Goal: Information Seeking & Learning: Find specific fact

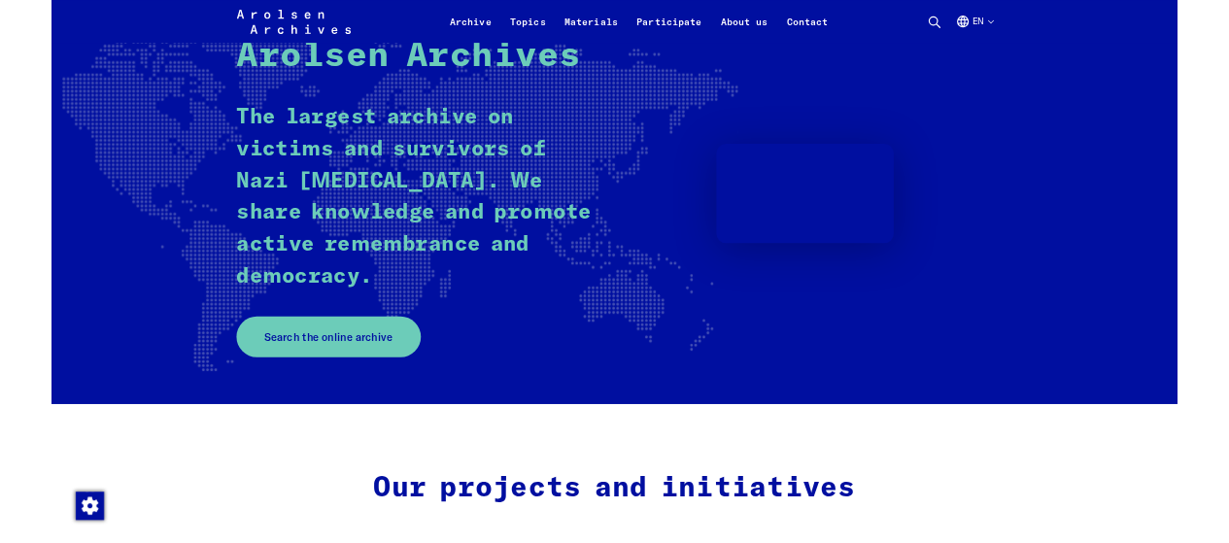
scroll to position [140, 0]
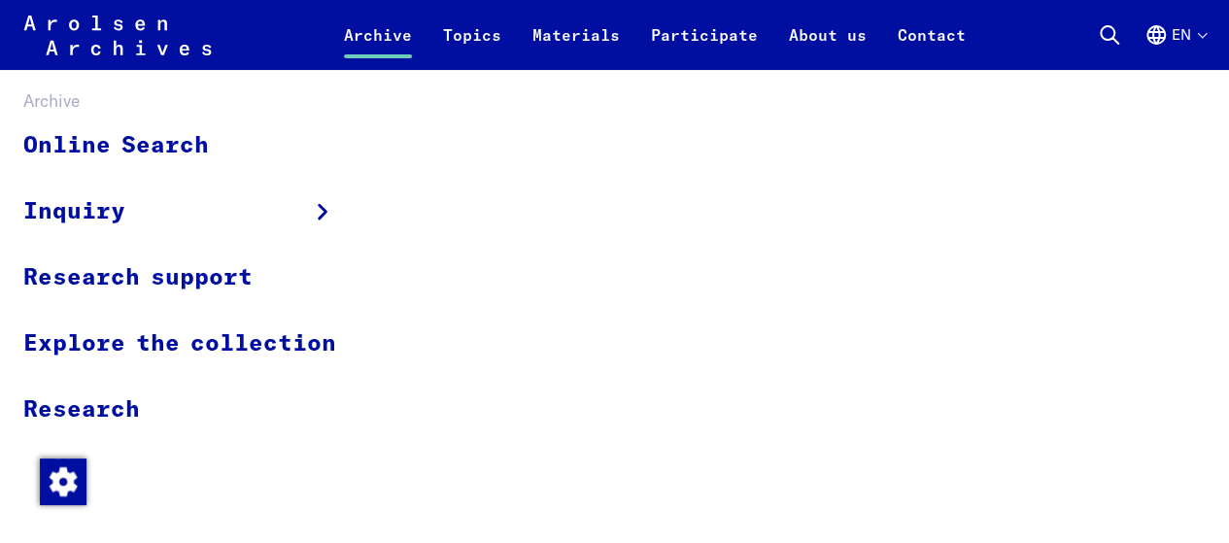
click at [389, 43] on link "Archive" at bounding box center [377, 46] width 99 height 47
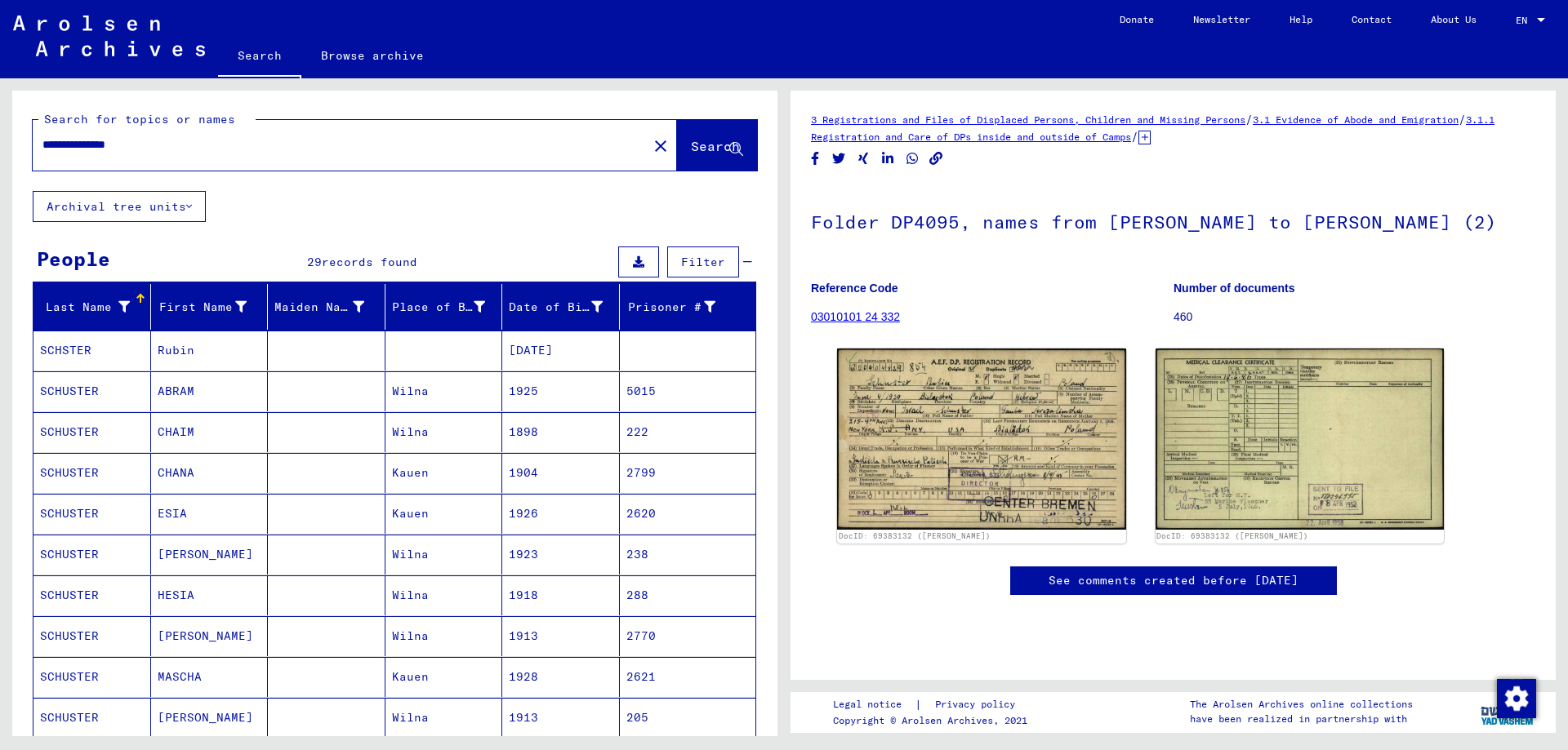
scroll to position [816, 0]
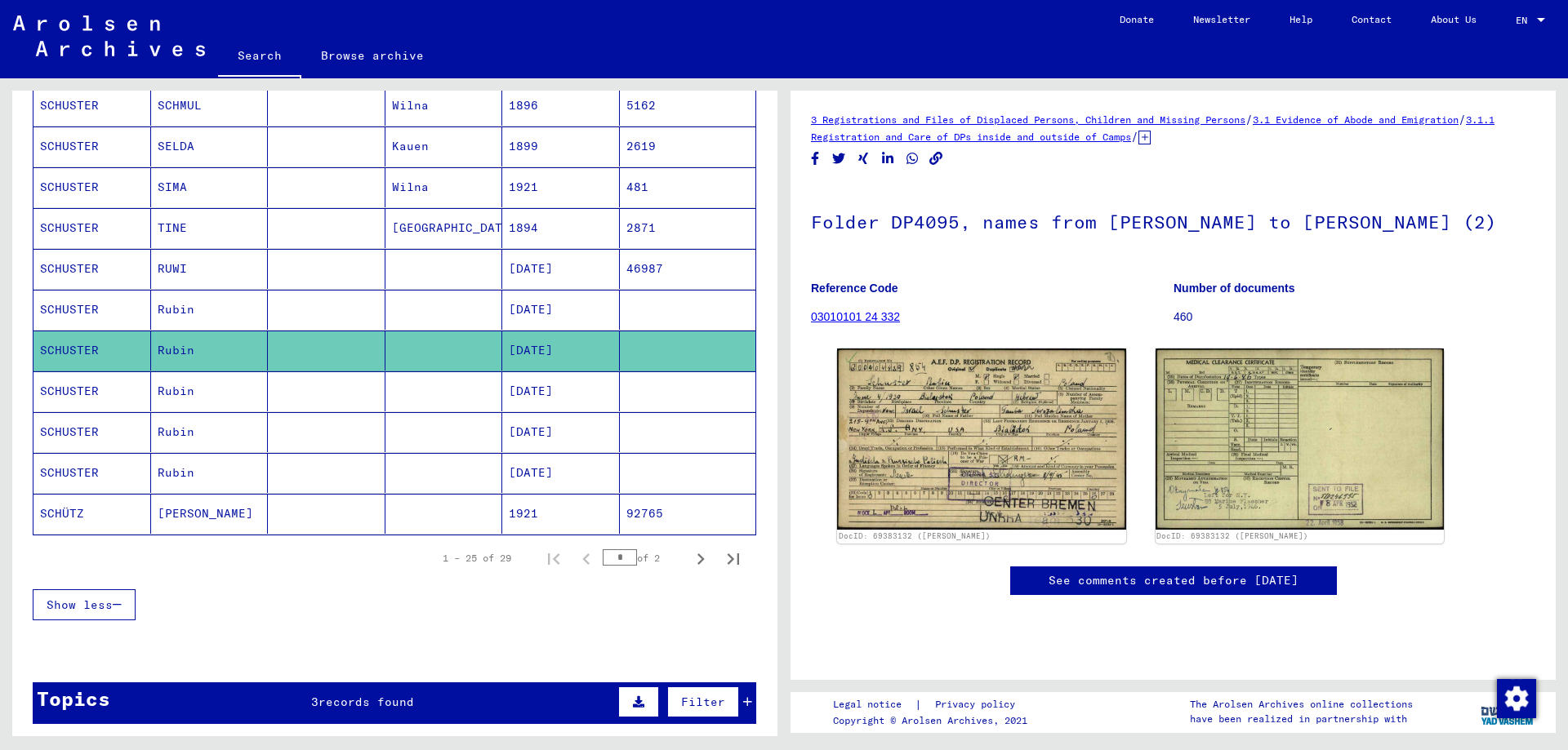
click at [110, 391] on mat-cell "SCHUSTER" at bounding box center [92, 391] width 118 height 40
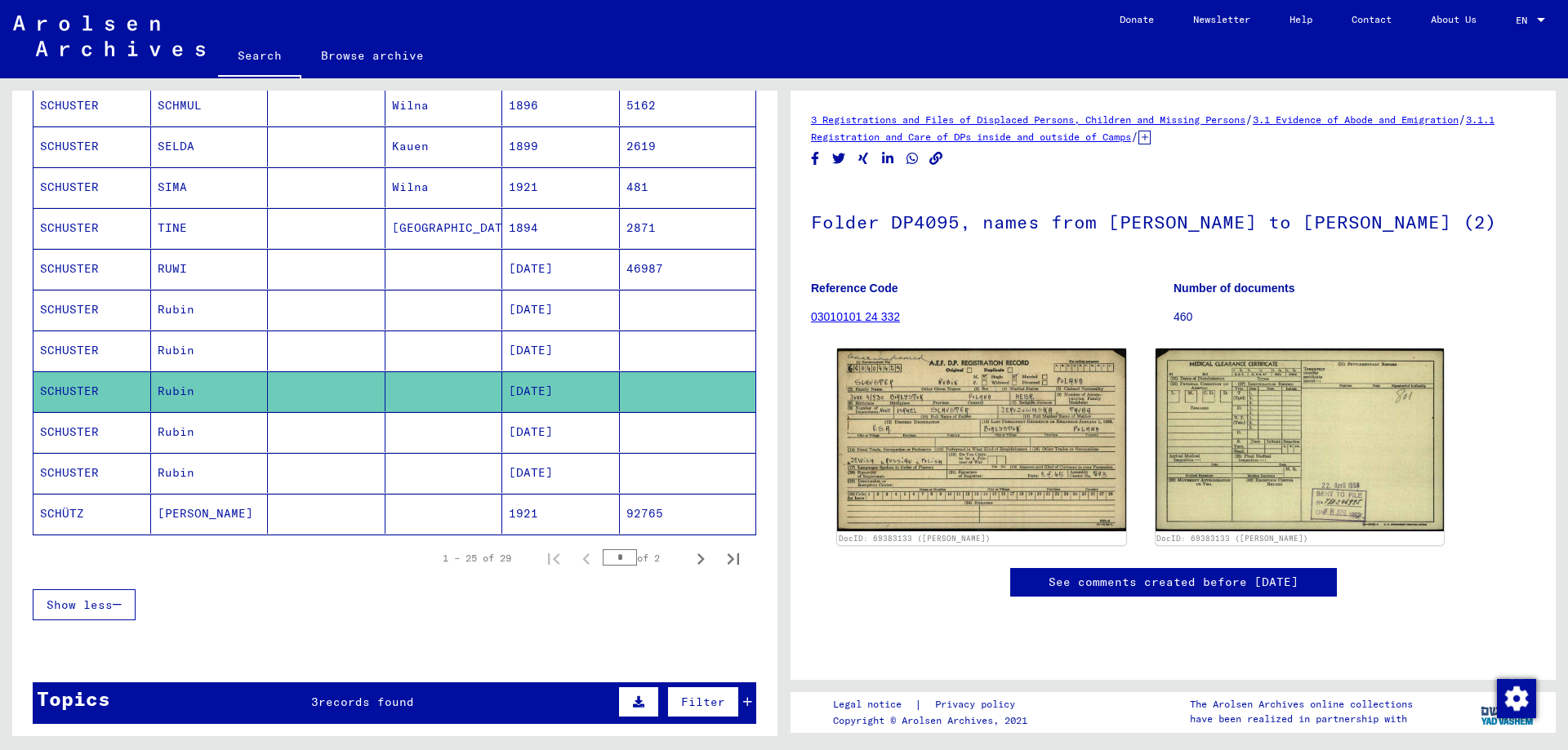
click at [102, 435] on mat-cell "SCHUSTER" at bounding box center [92, 433] width 118 height 40
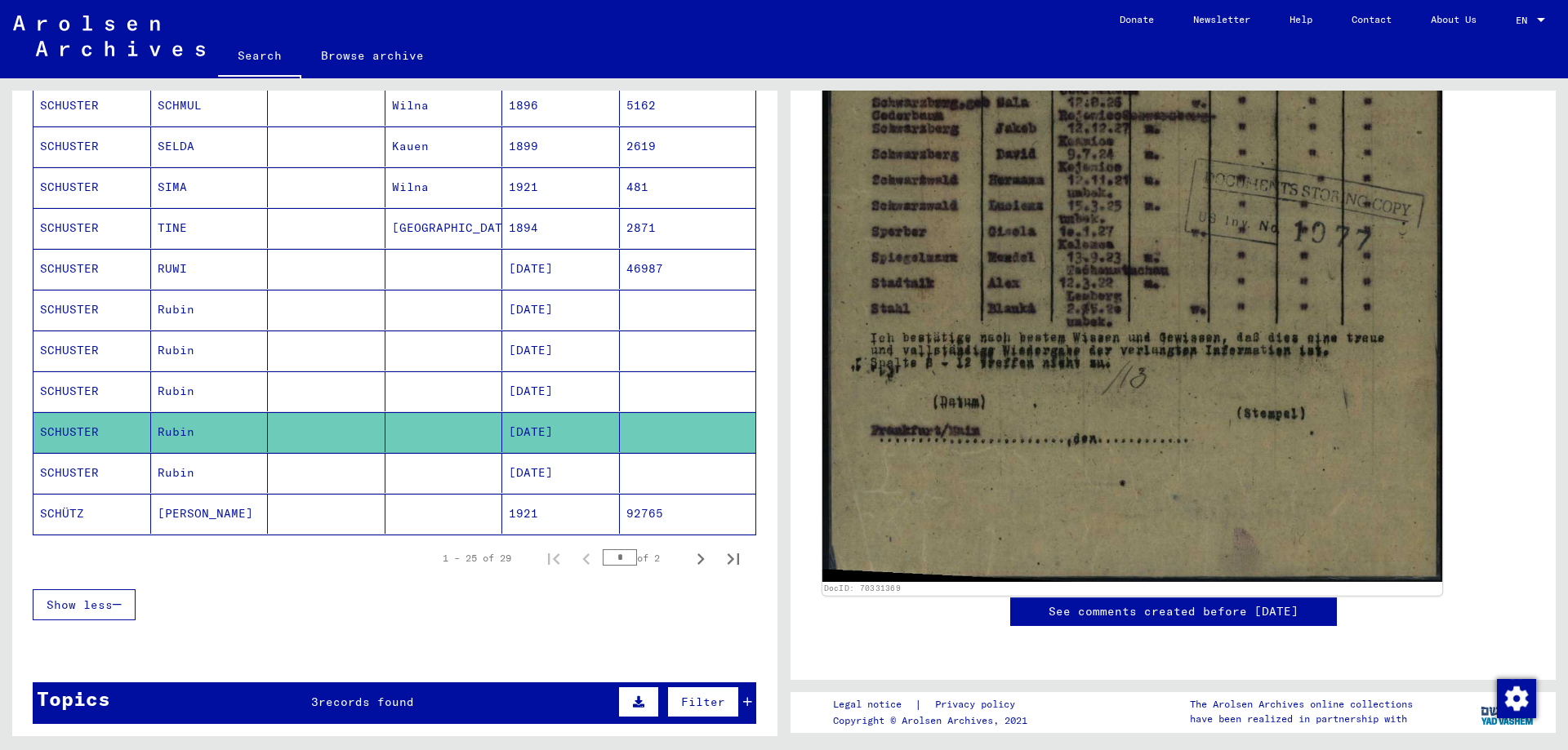
scroll to position [1193, 0]
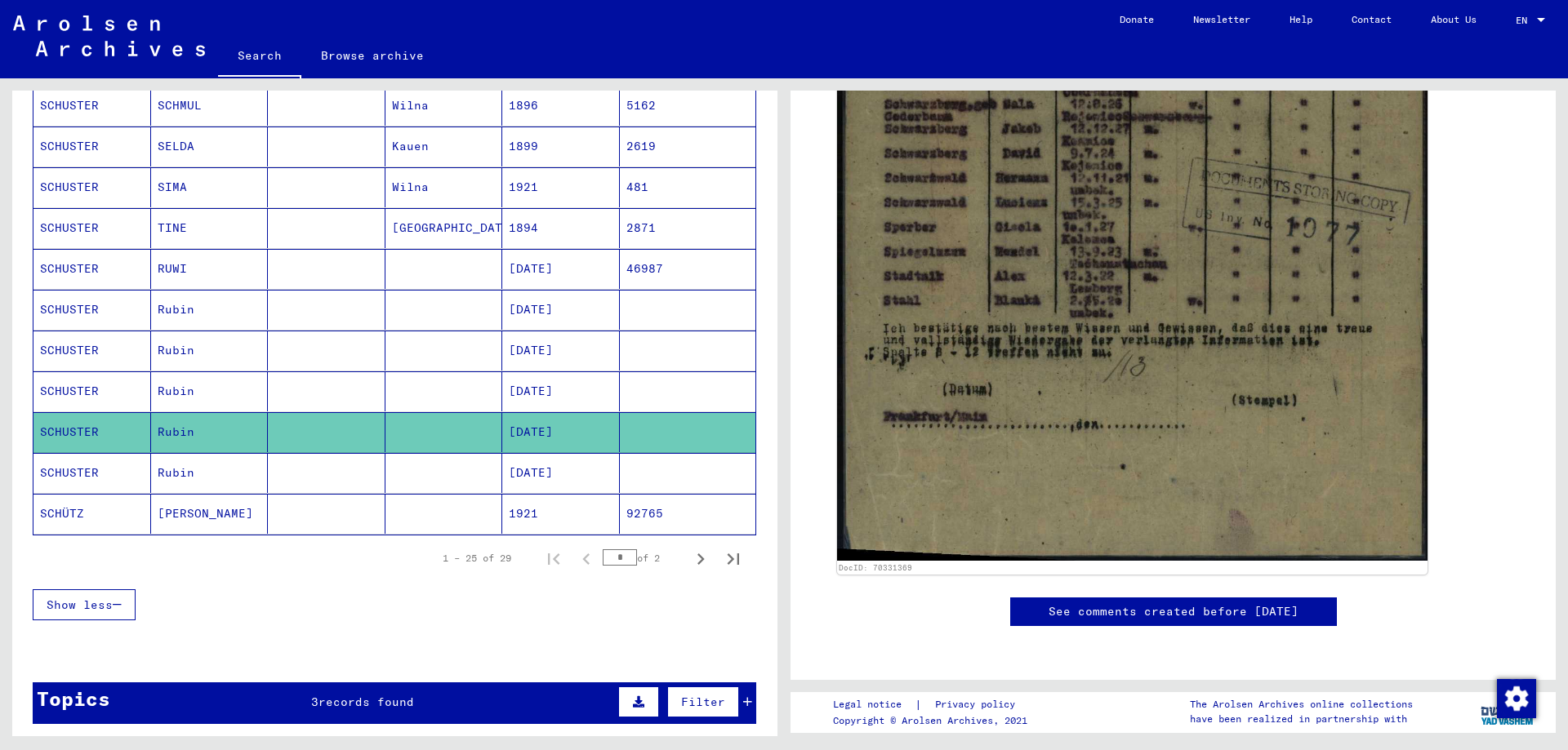
click at [124, 475] on mat-cell "SCHUSTER" at bounding box center [92, 473] width 118 height 40
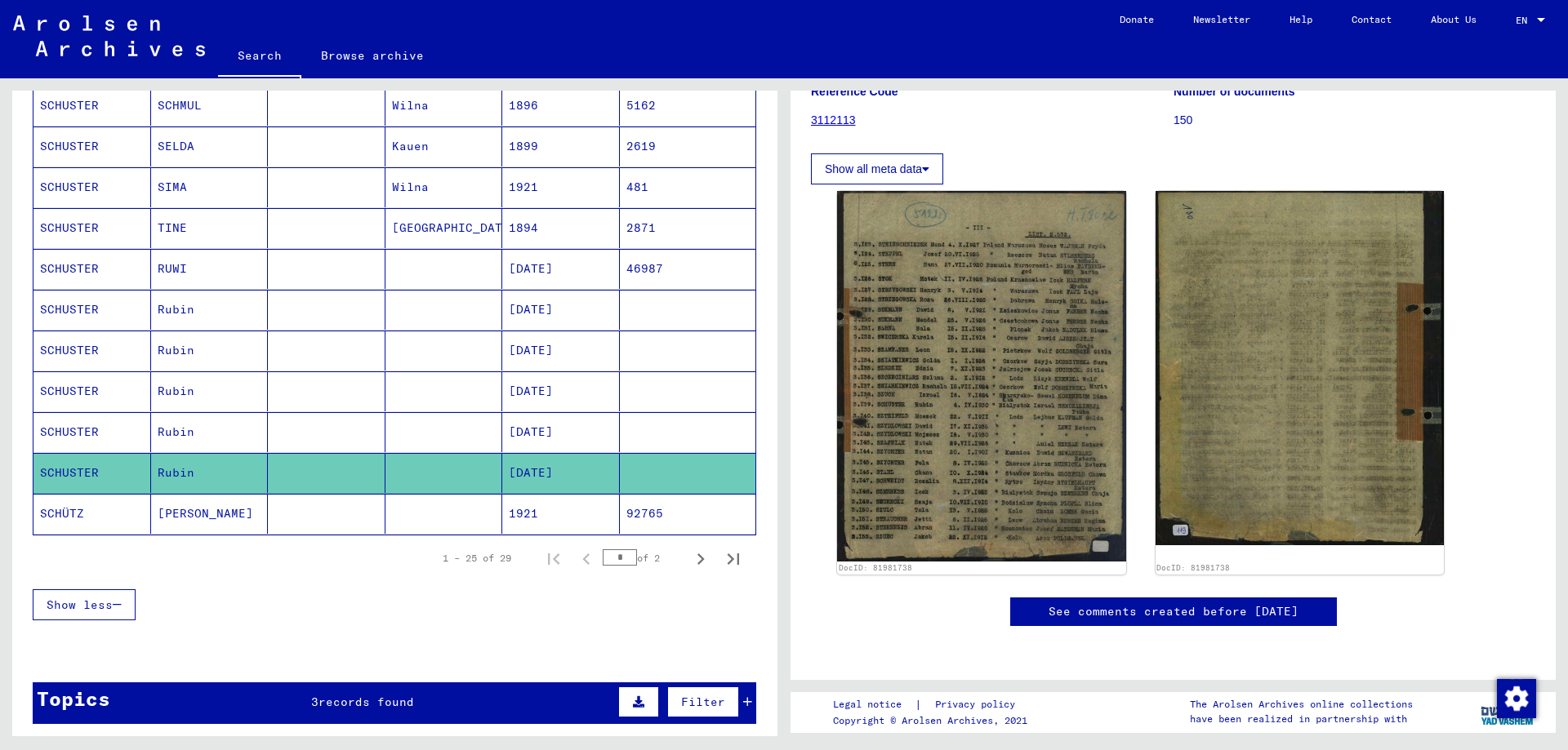
scroll to position [709, 0]
click at [689, 564] on icon "Next page" at bounding box center [700, 559] width 23 height 23
type input "*"
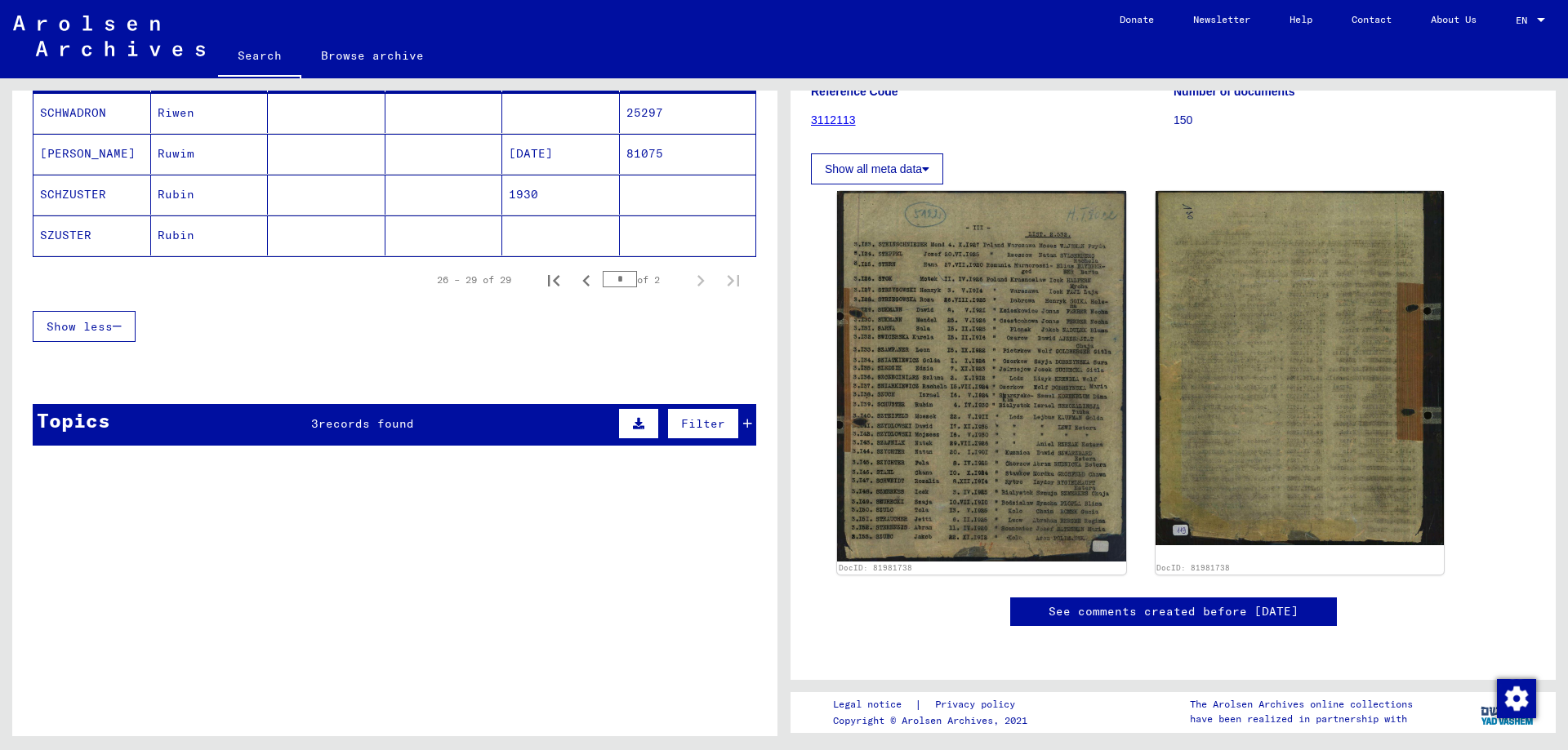
click at [108, 241] on mat-cell "SZUSTER" at bounding box center [92, 236] width 118 height 40
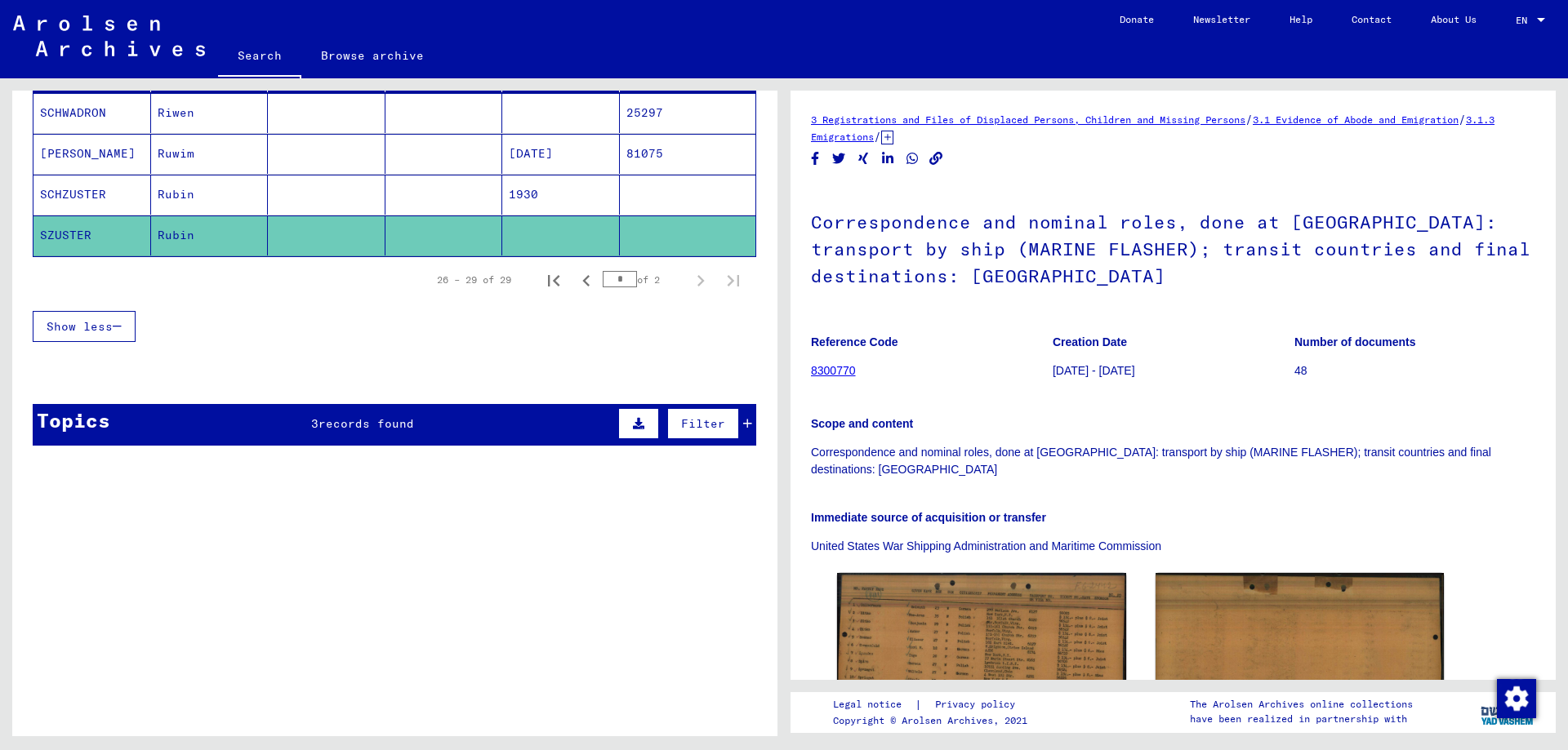
click at [85, 191] on mat-cell "SCHZUSTER" at bounding box center [92, 195] width 118 height 40
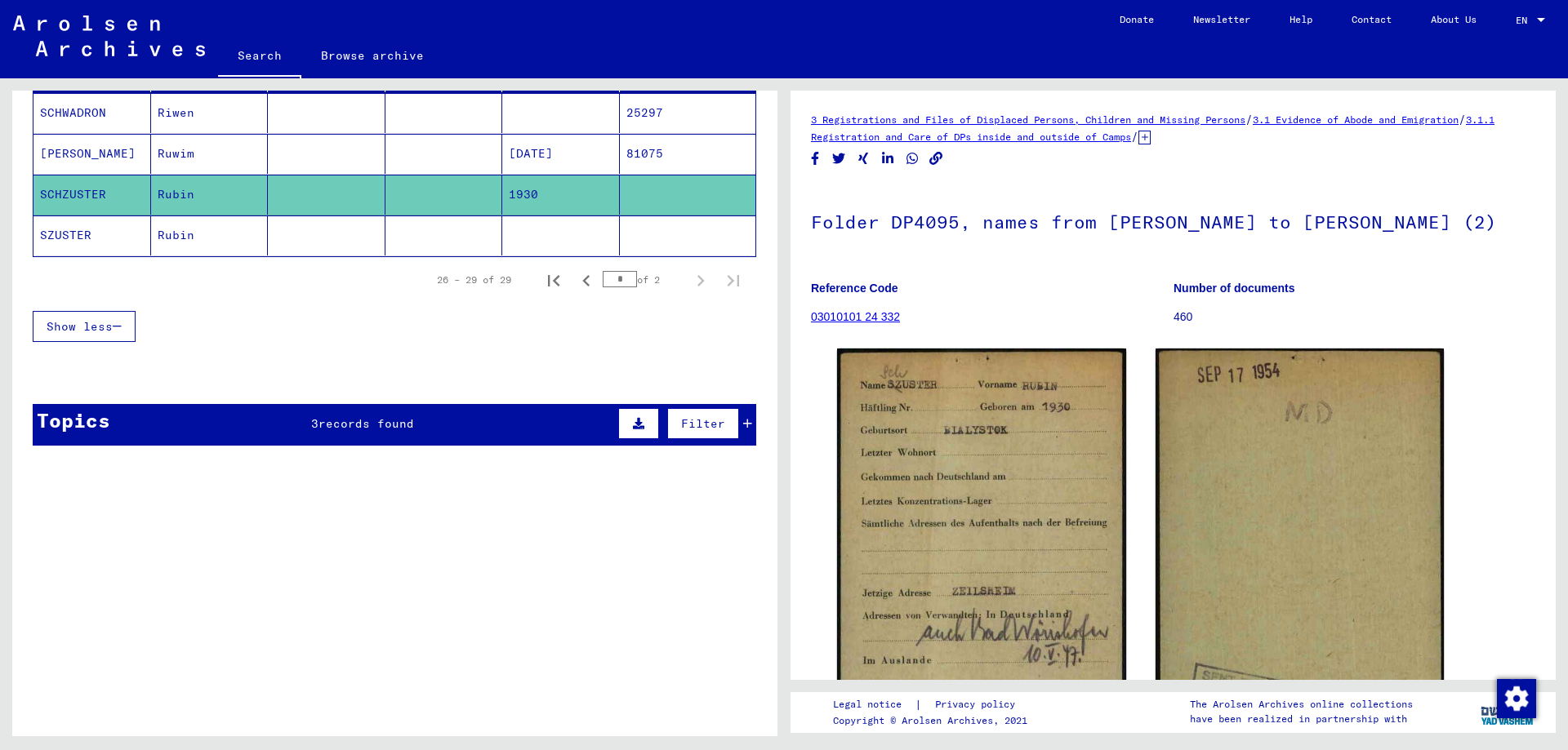
click at [78, 144] on mat-cell "SCHWARTZ" at bounding box center [92, 154] width 118 height 40
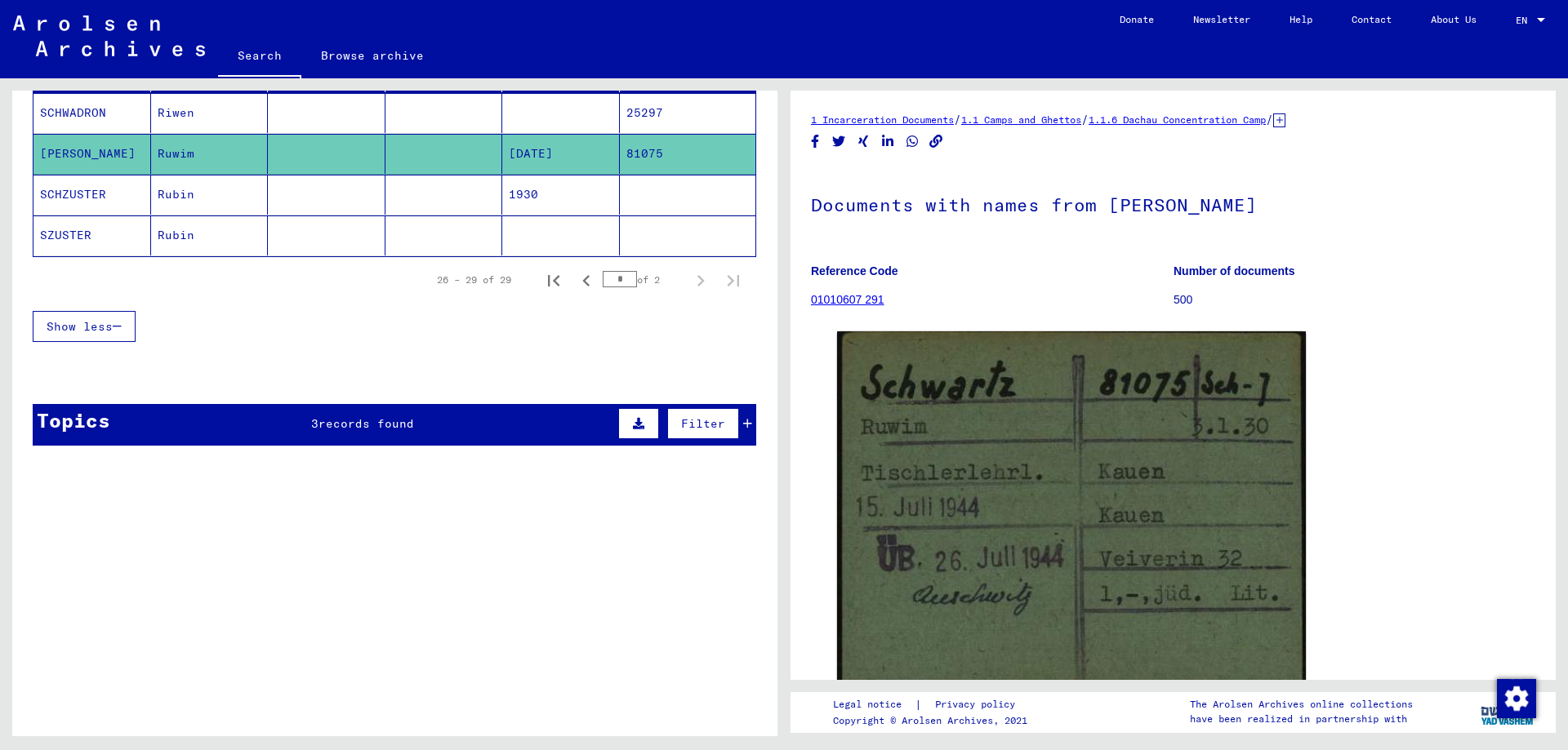
click at [101, 118] on mat-cell "SCHWADRON" at bounding box center [92, 113] width 118 height 40
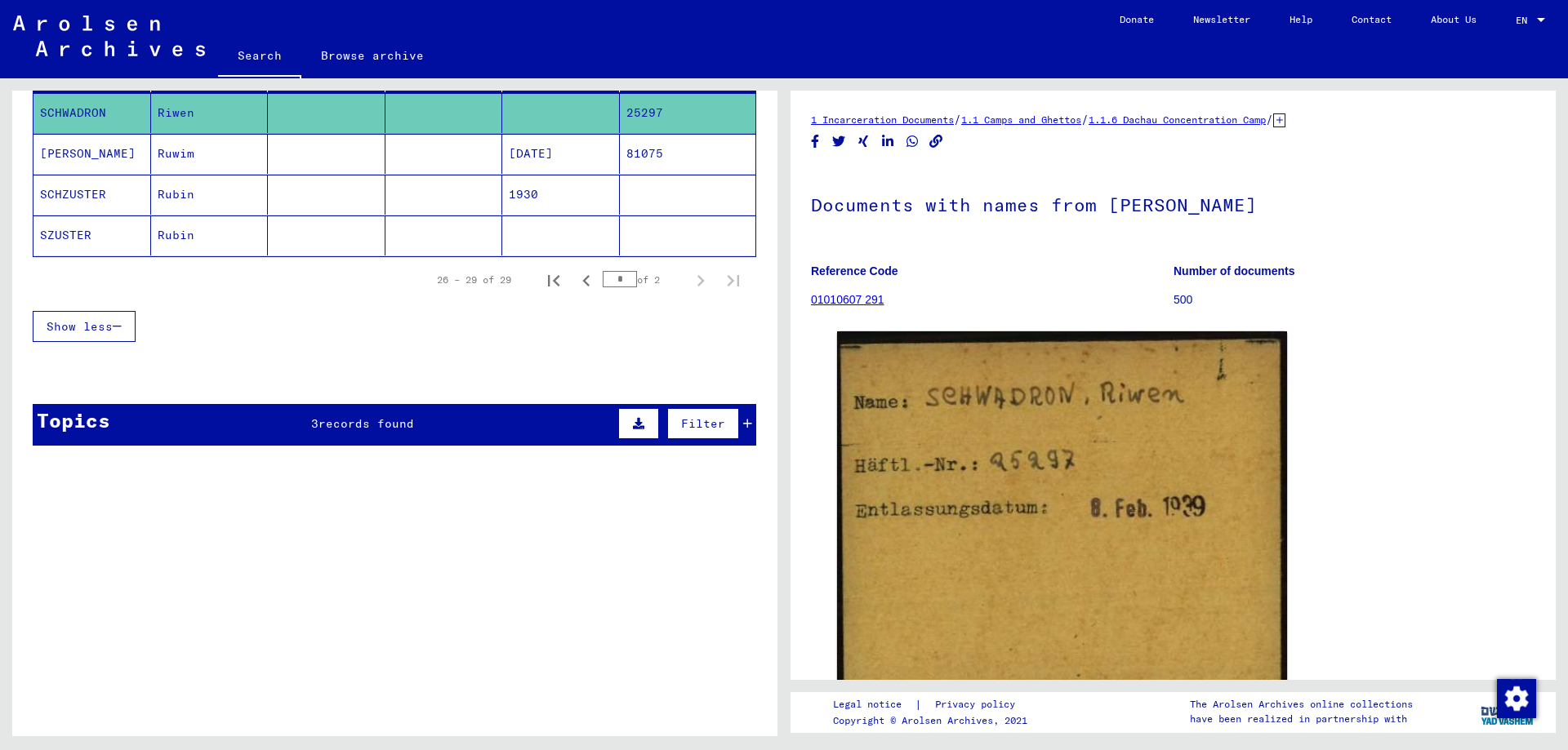
scroll to position [156, 0]
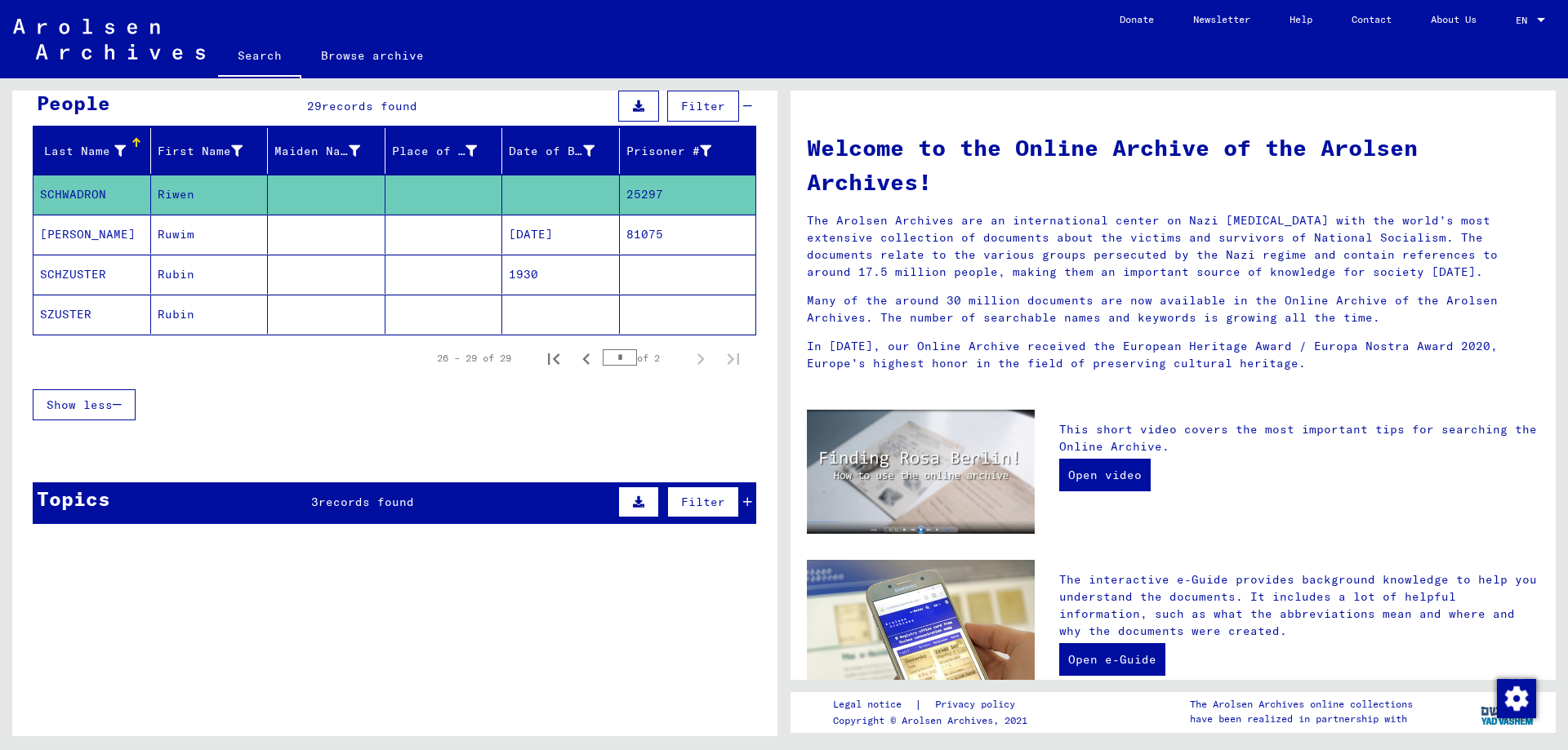
click at [255, 54] on link "Search" at bounding box center [259, 57] width 83 height 43
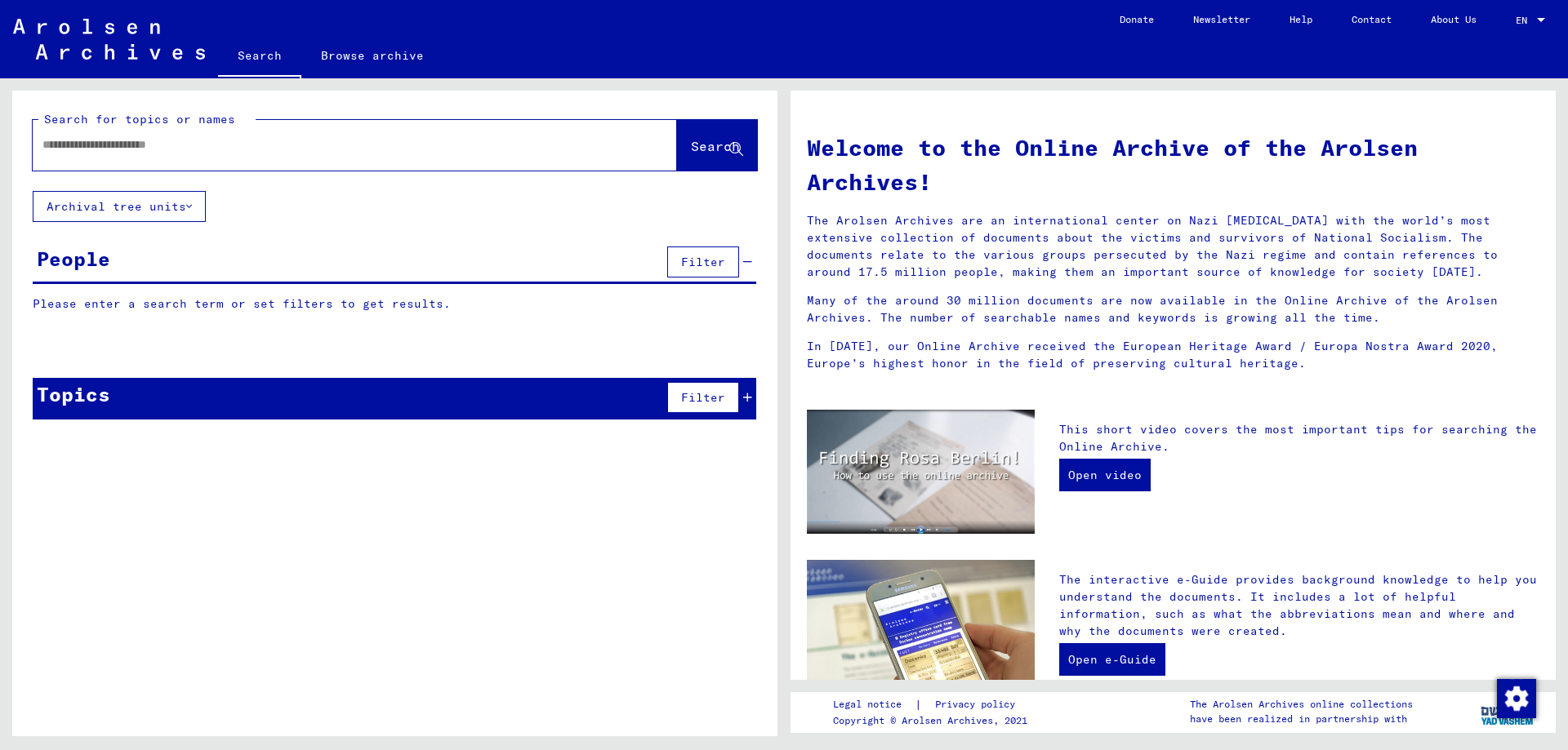
click at [219, 137] on input "text" at bounding box center [335, 144] width 586 height 17
type input "**********"
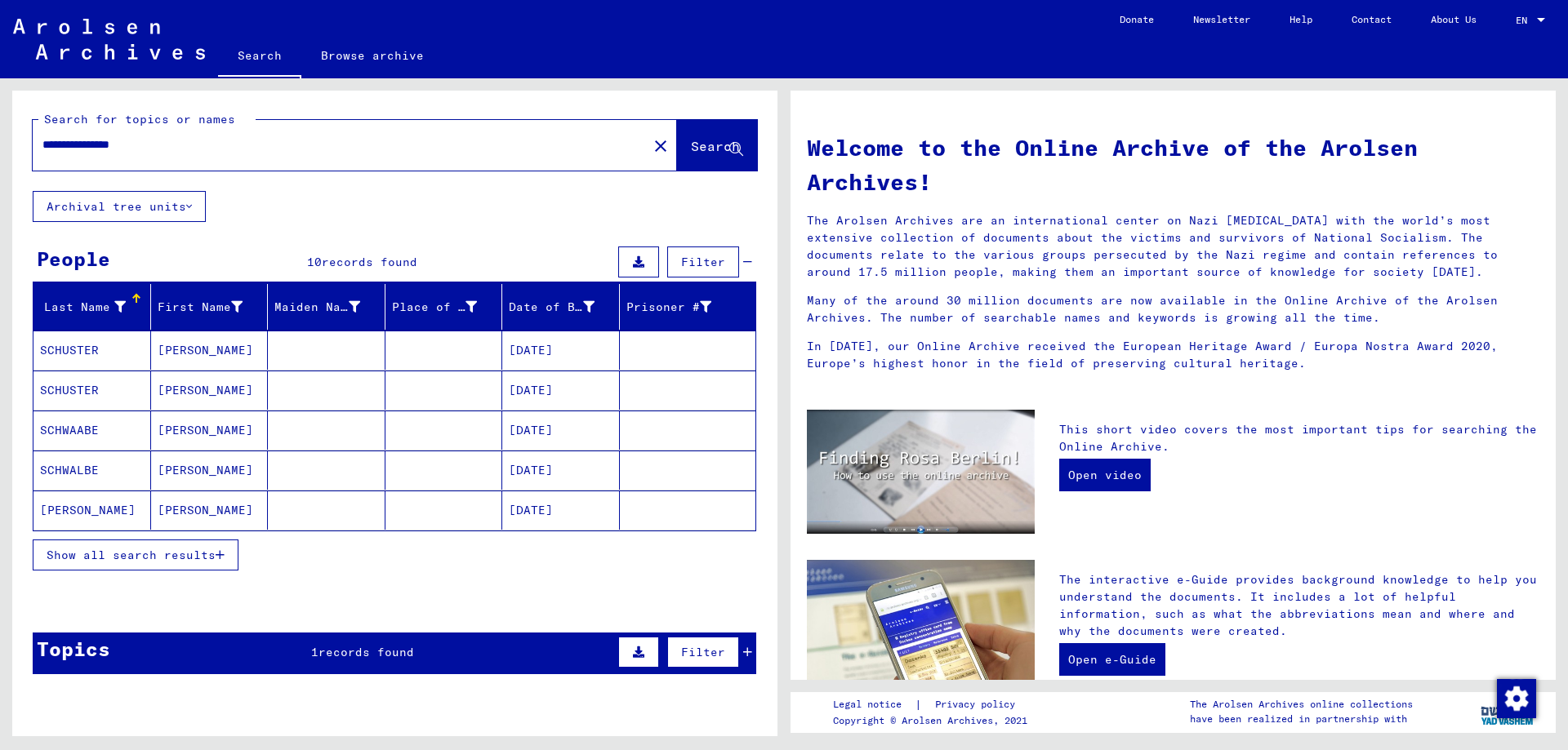
click at [63, 351] on mat-cell "SCHUSTER" at bounding box center [92, 350] width 118 height 39
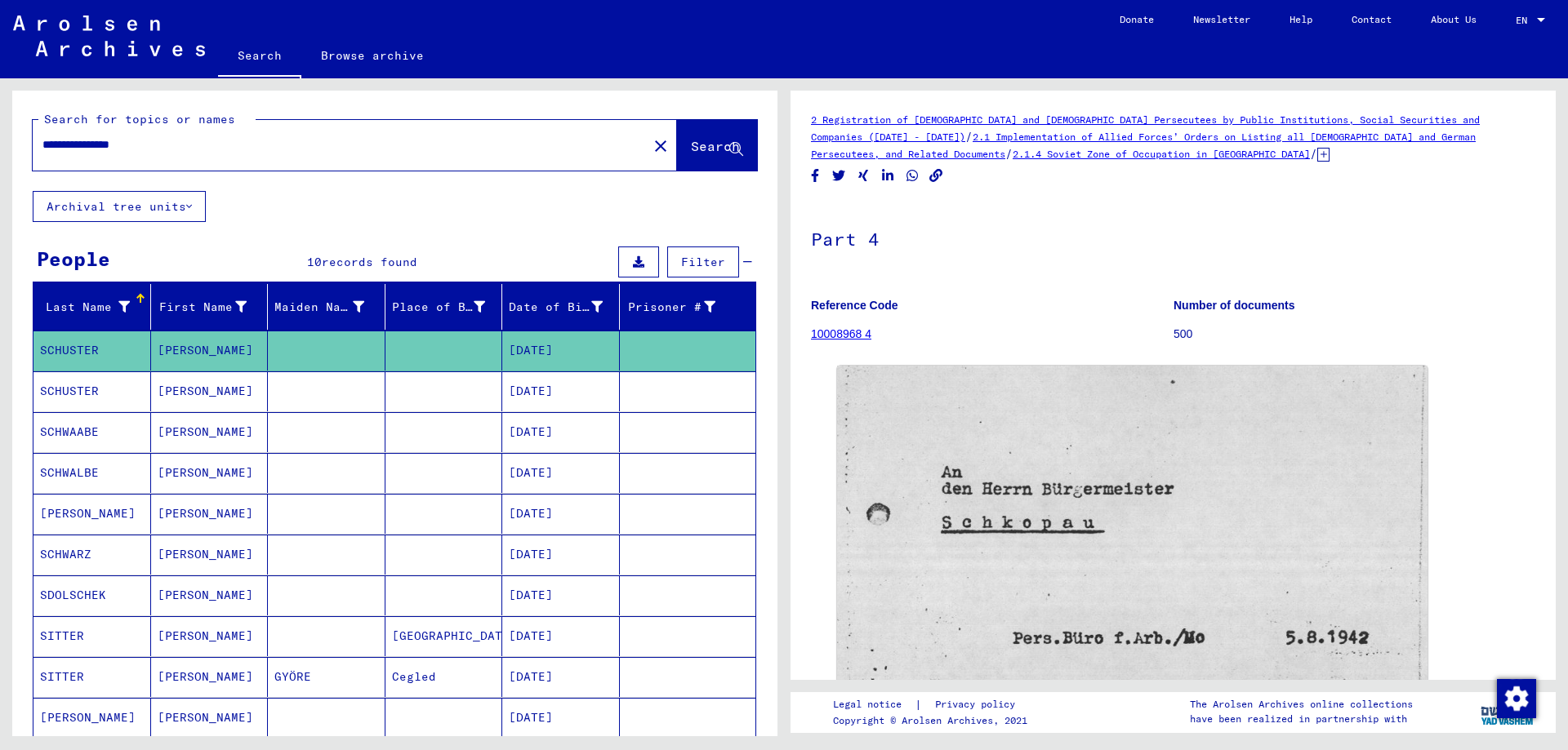
click at [71, 384] on mat-cell "SCHUSTER" at bounding box center [92, 391] width 118 height 40
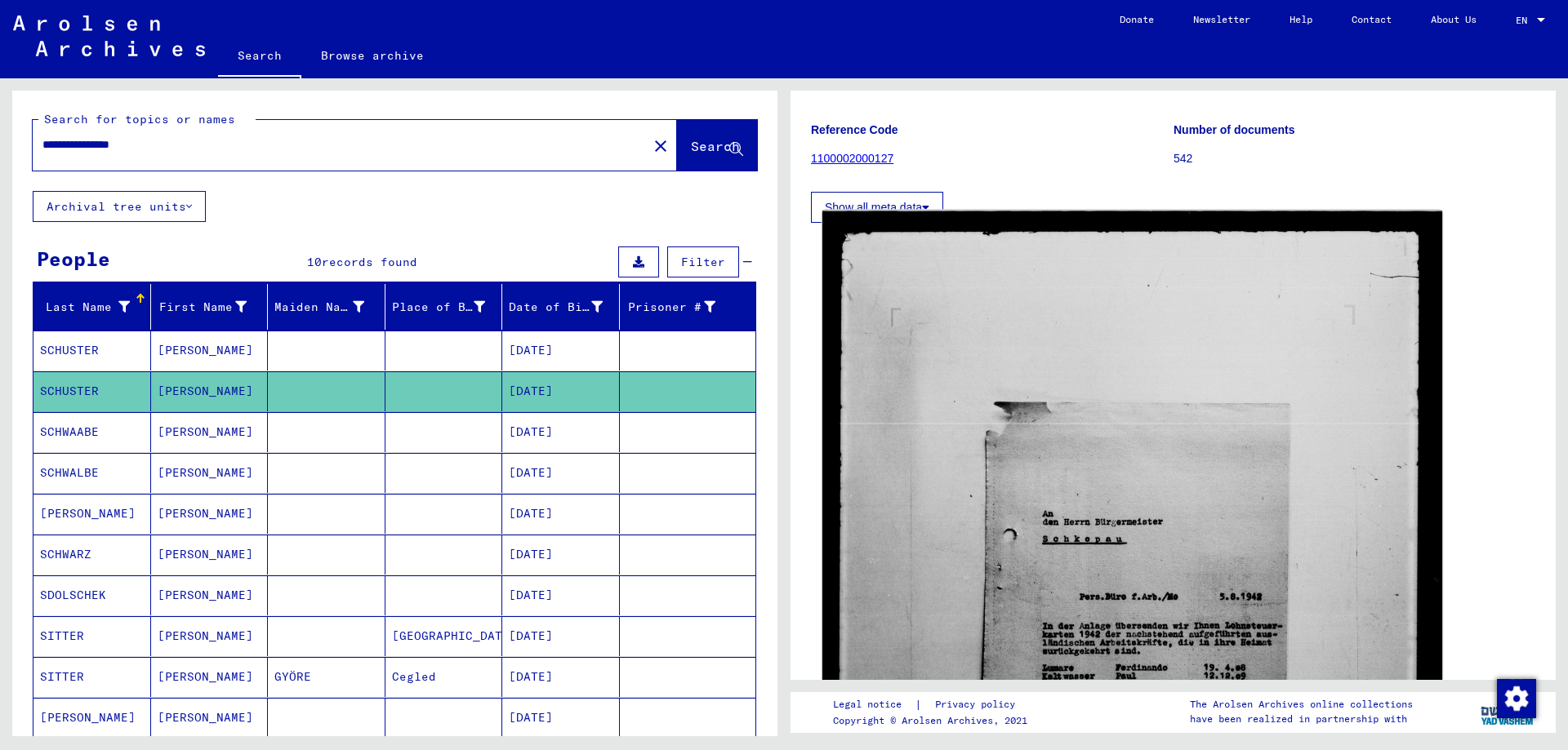
scroll to position [245, 0]
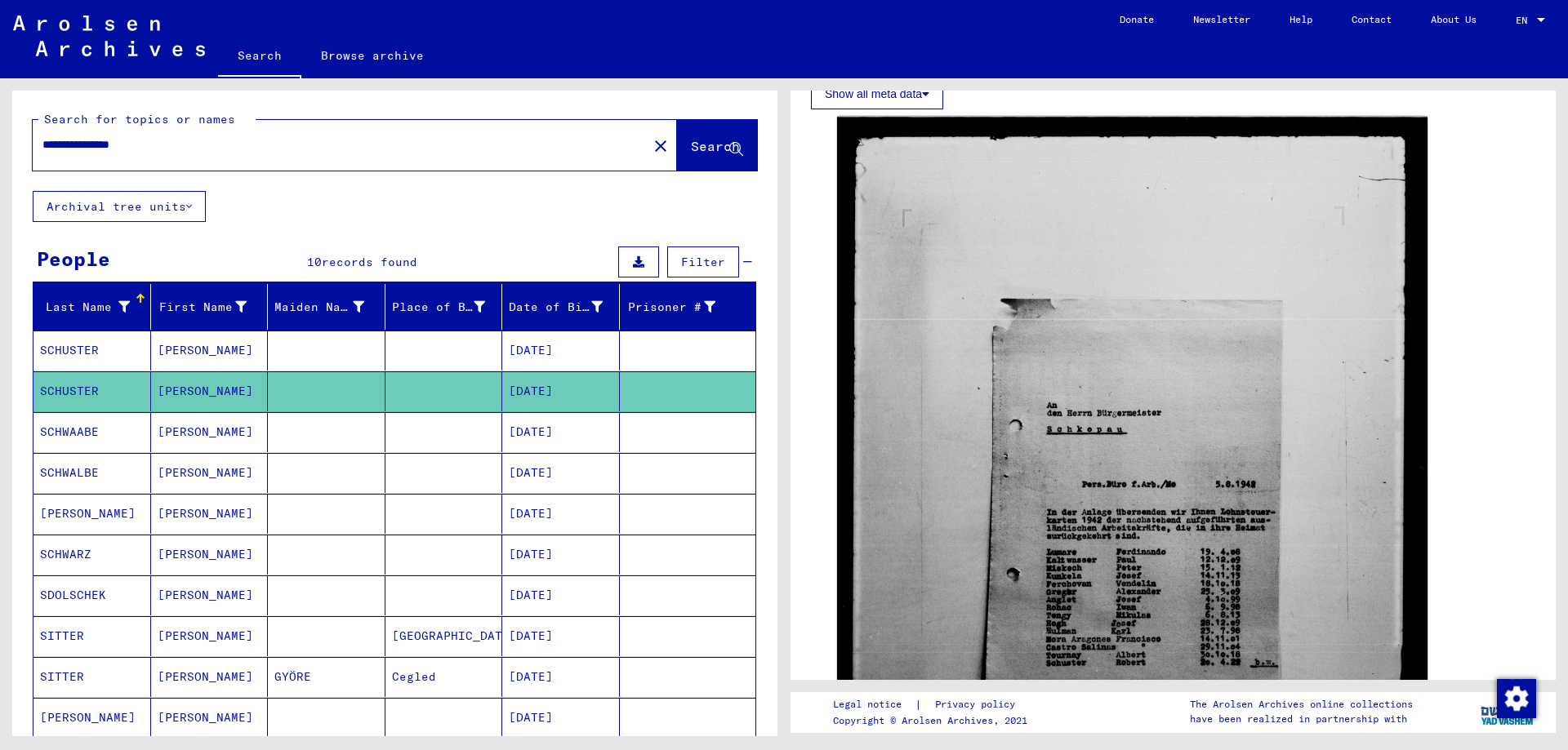
click at [102, 506] on mat-cell "SCHWARTZ" at bounding box center [92, 514] width 118 height 40
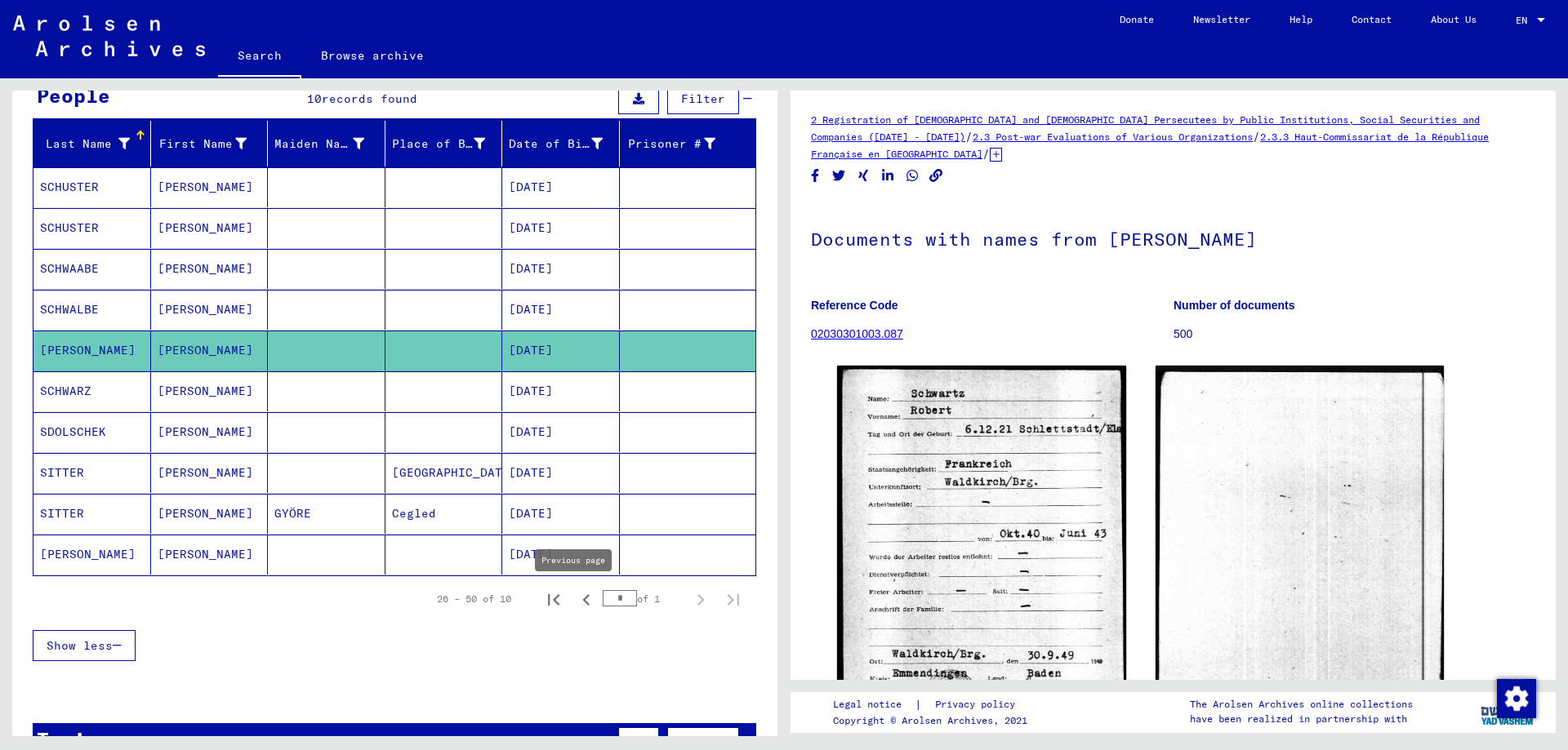
click at [582, 603] on icon "Previous page" at bounding box center [586, 601] width 8 height 12
type input "*"
click at [95, 510] on mat-cell "SITTER" at bounding box center [92, 514] width 118 height 40
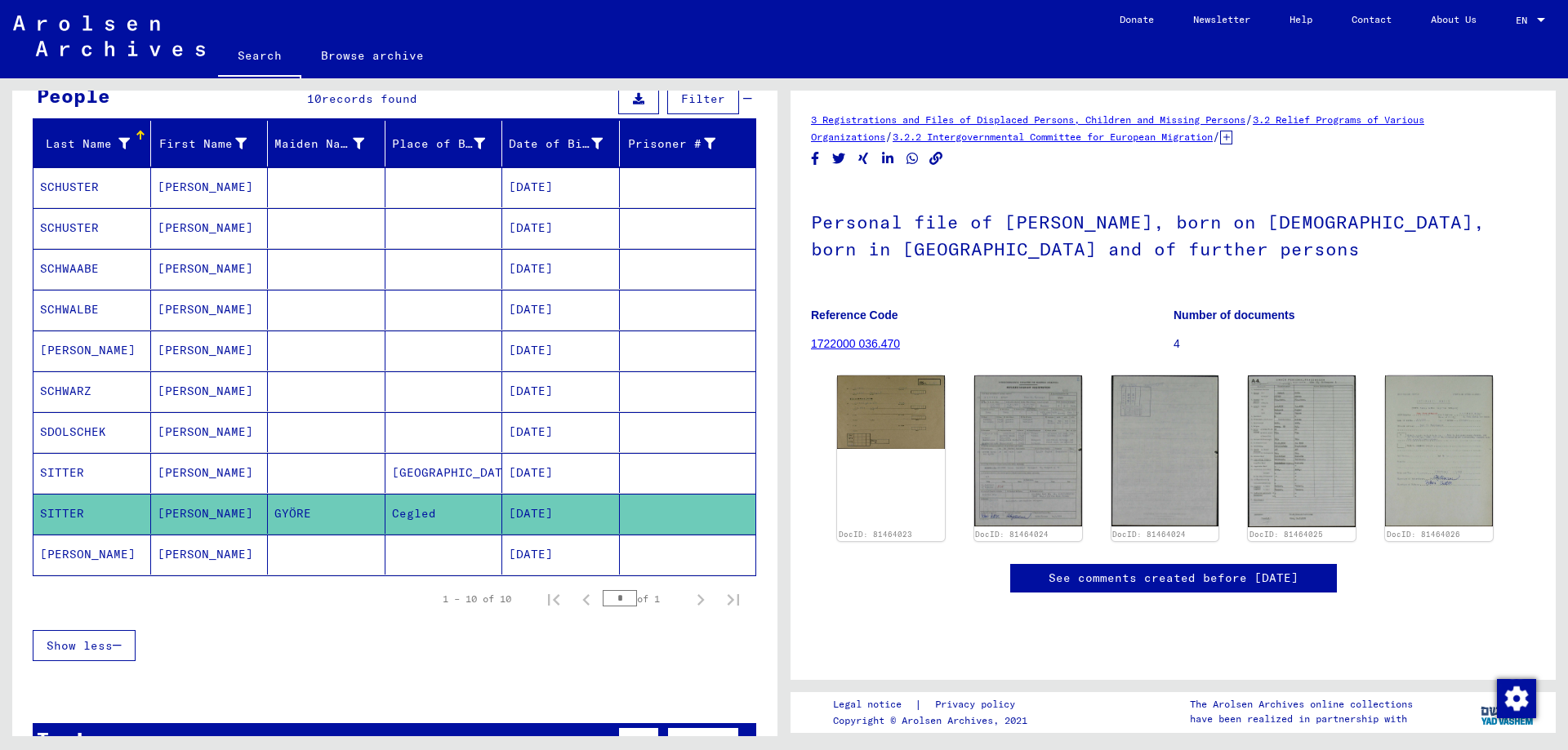
click at [104, 391] on mat-cell "SCHWARZ" at bounding box center [92, 391] width 118 height 40
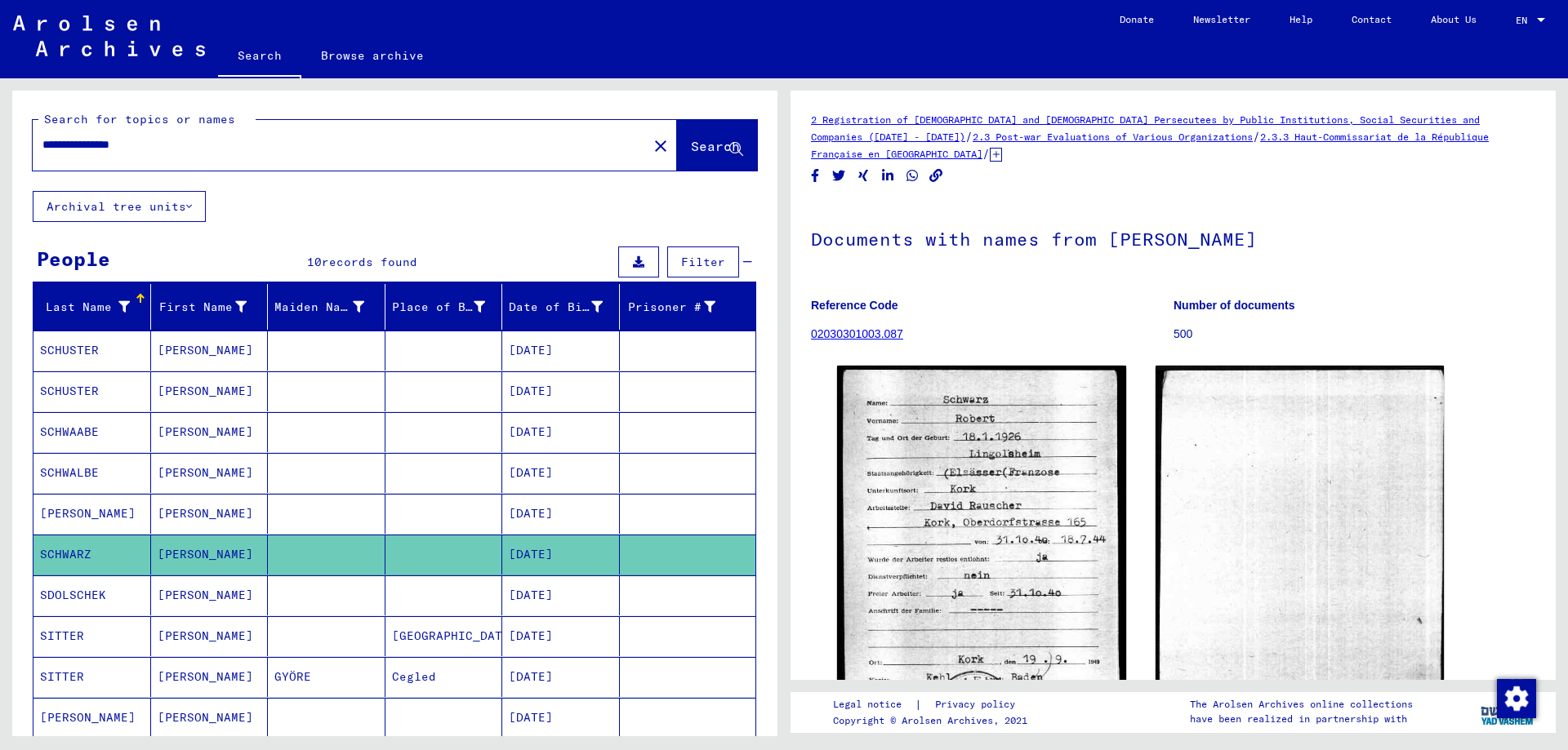
drag, startPoint x: 182, startPoint y: 137, endPoint x: -34, endPoint y: 108, distance: 217.9
click at [0, 108] on html "**********" at bounding box center [784, 375] width 1568 height 750
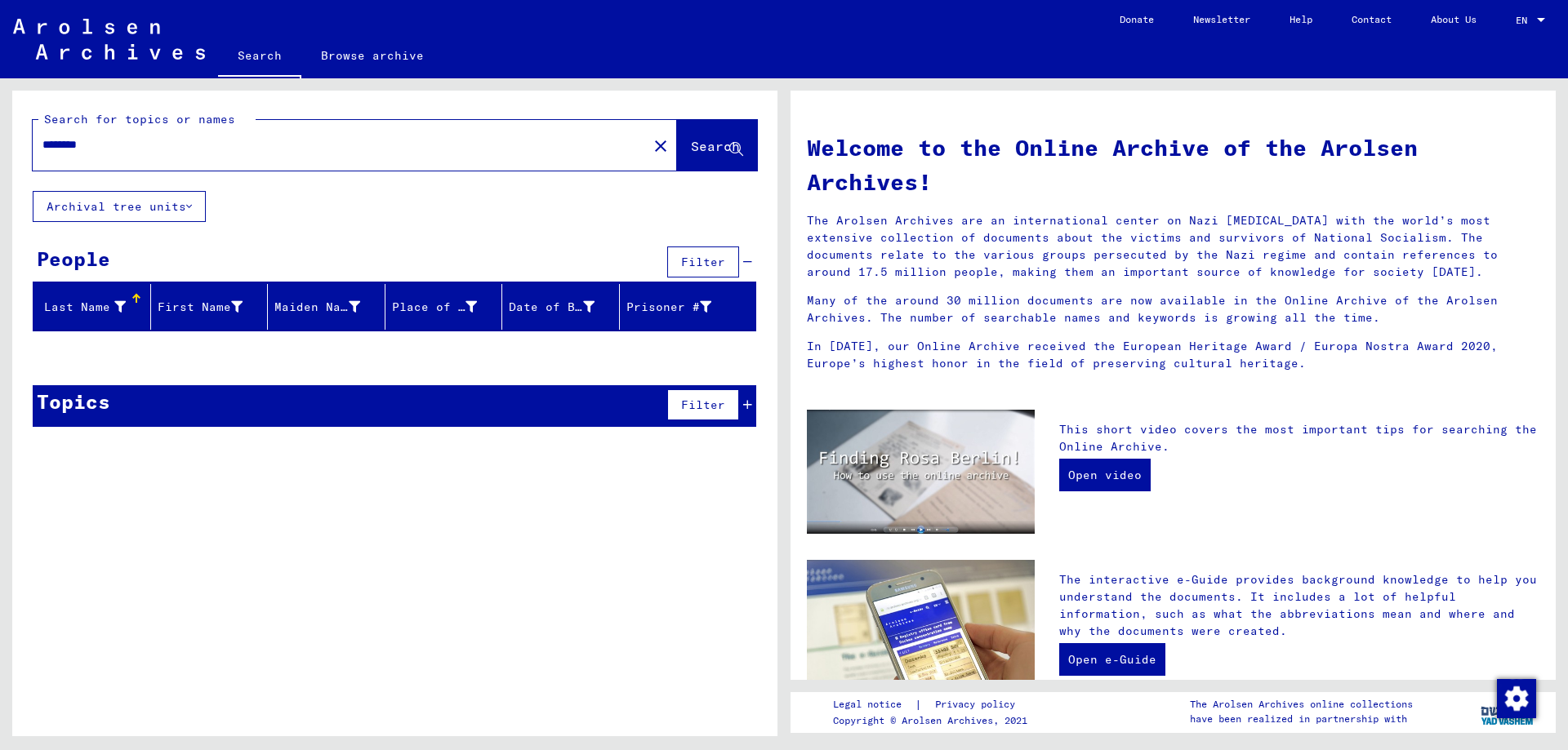
drag, startPoint x: 110, startPoint y: 142, endPoint x: -25, endPoint y: 138, distance: 135.1
click at [0, 138] on html "Search Browse archive Donate Newsletter Help Contact About Us Search Browse arc…" at bounding box center [784, 375] width 1568 height 750
type input "******"
click at [251, 54] on link "Search" at bounding box center [259, 57] width 83 height 43
